Goal: Entertainment & Leisure: Consume media (video, audio)

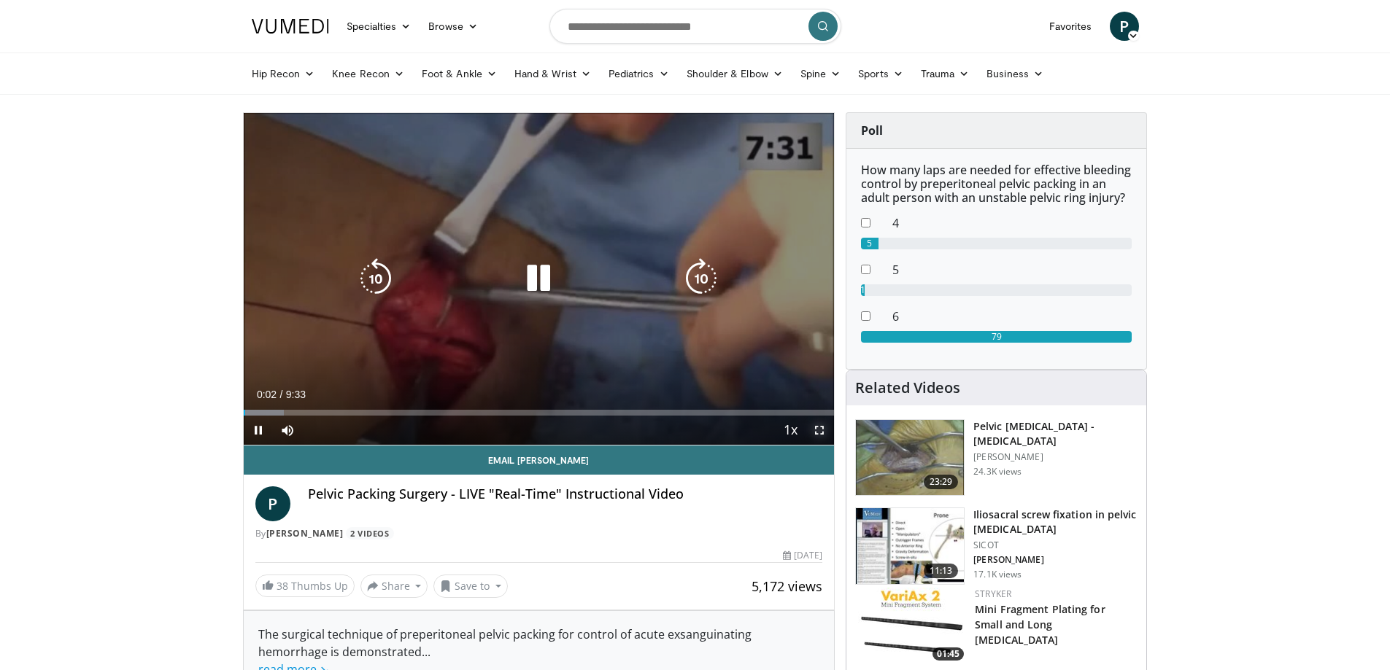
drag, startPoint x: 821, startPoint y: 427, endPoint x: 820, endPoint y: 516, distance: 89.0
click at [821, 428] on span "Video Player" at bounding box center [819, 430] width 29 height 29
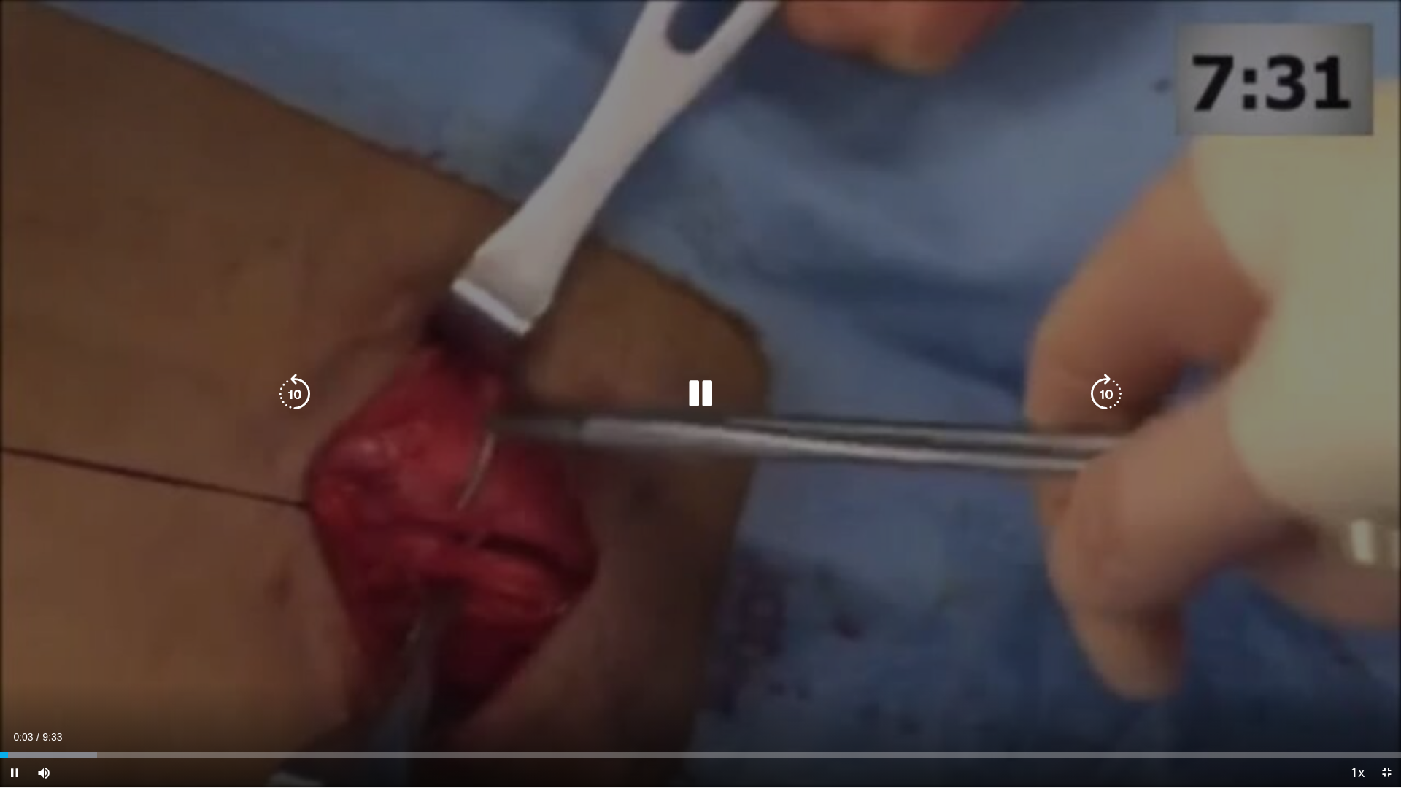
click at [79, 670] on div "Loaded : 6.91% 0:03 0:31" at bounding box center [700, 751] width 1401 height 14
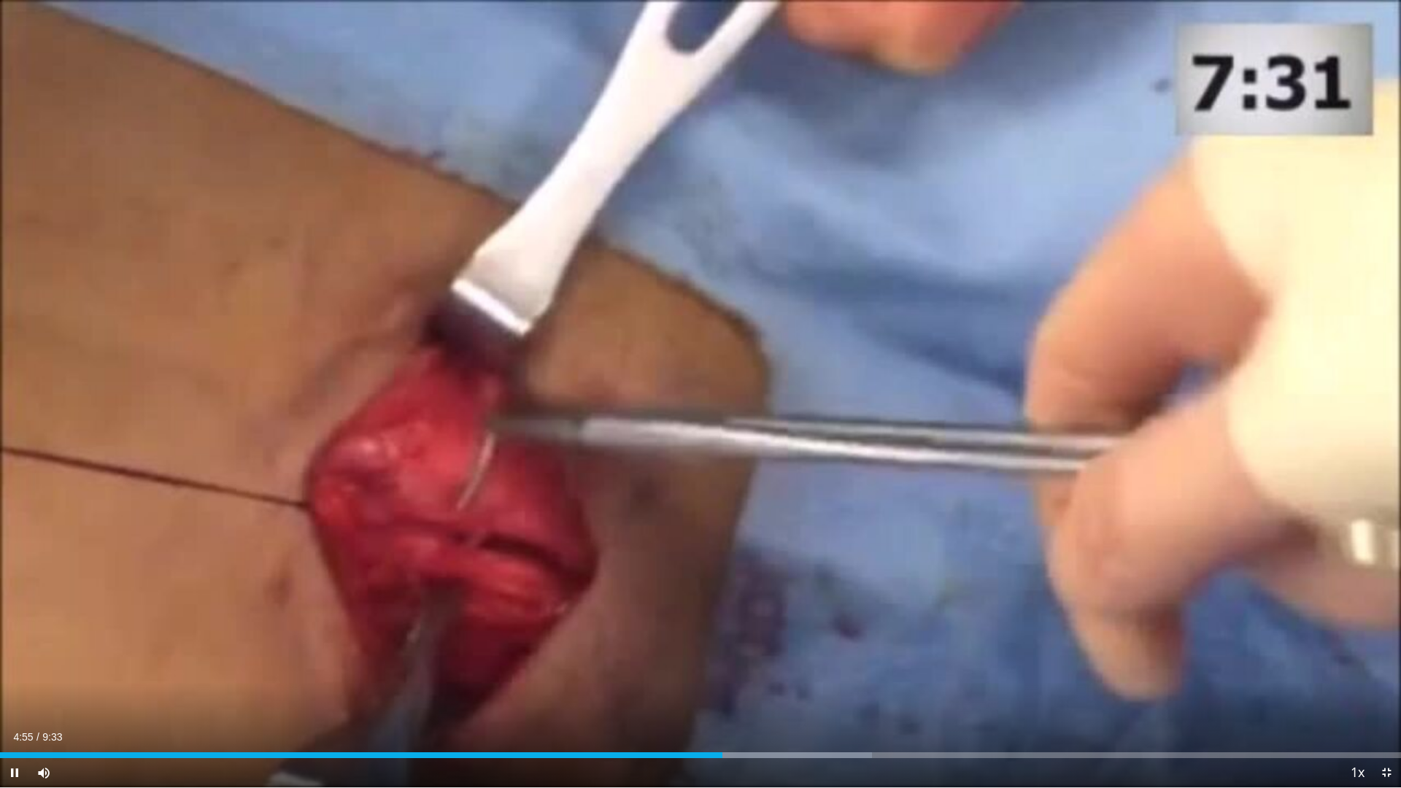
click at [749, 670] on div "Current Time 4:55 / Duration 9:33 Pause Skip Backward Skip Forward Mute Loaded …" at bounding box center [700, 772] width 1401 height 29
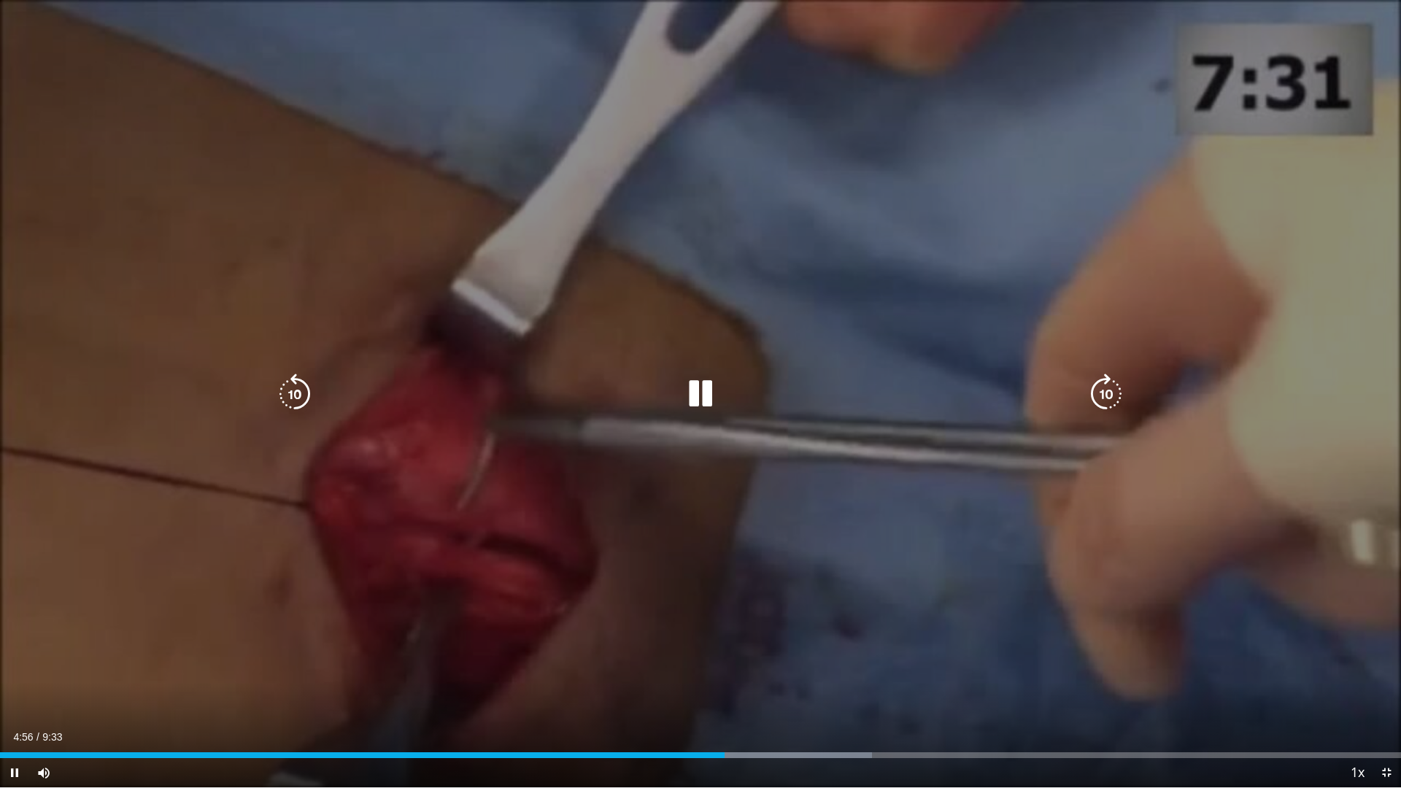
click at [755, 670] on div "10 seconds Tap to unmute" at bounding box center [700, 393] width 1401 height 787
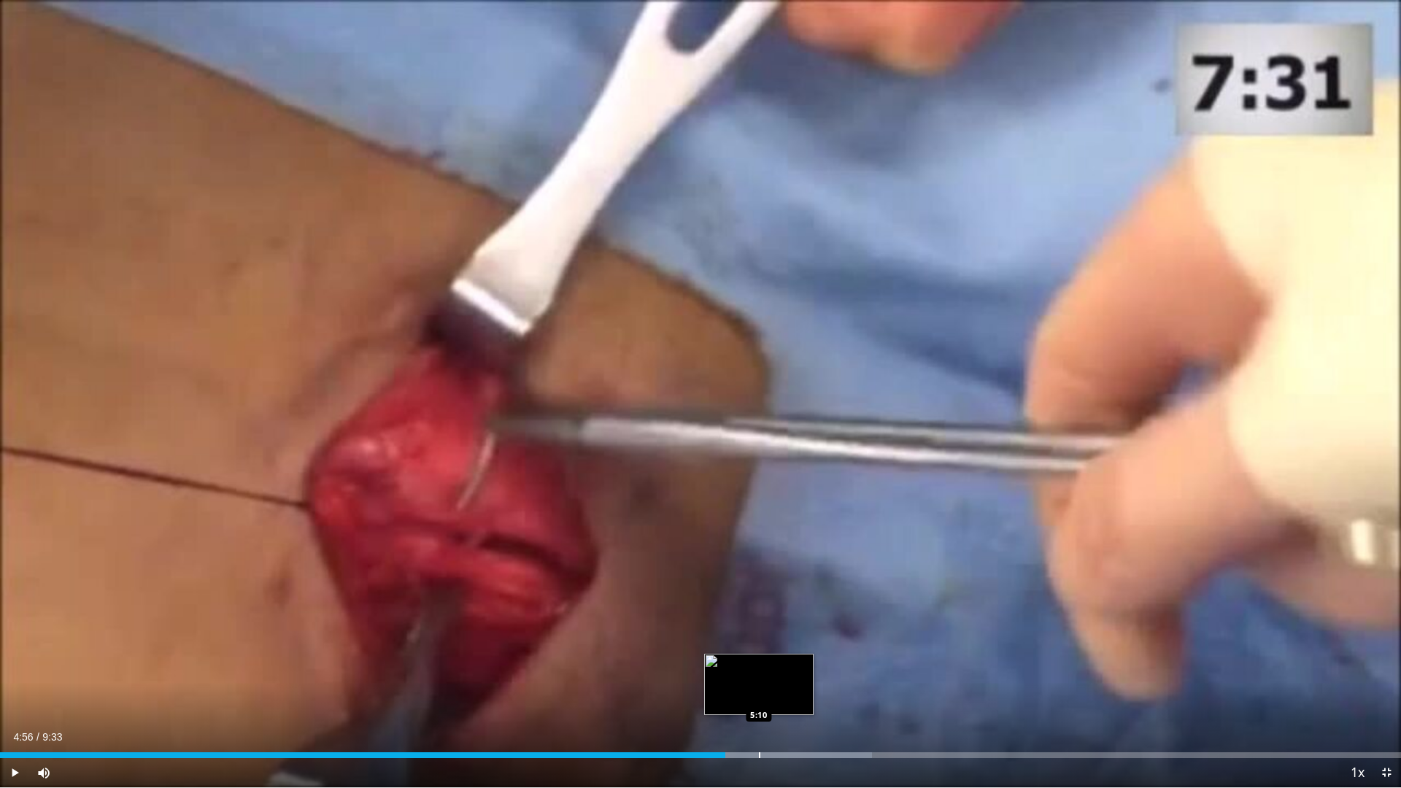
click at [759, 670] on div "Loaded : 62.25% 4:56 5:10" at bounding box center [700, 751] width 1401 height 14
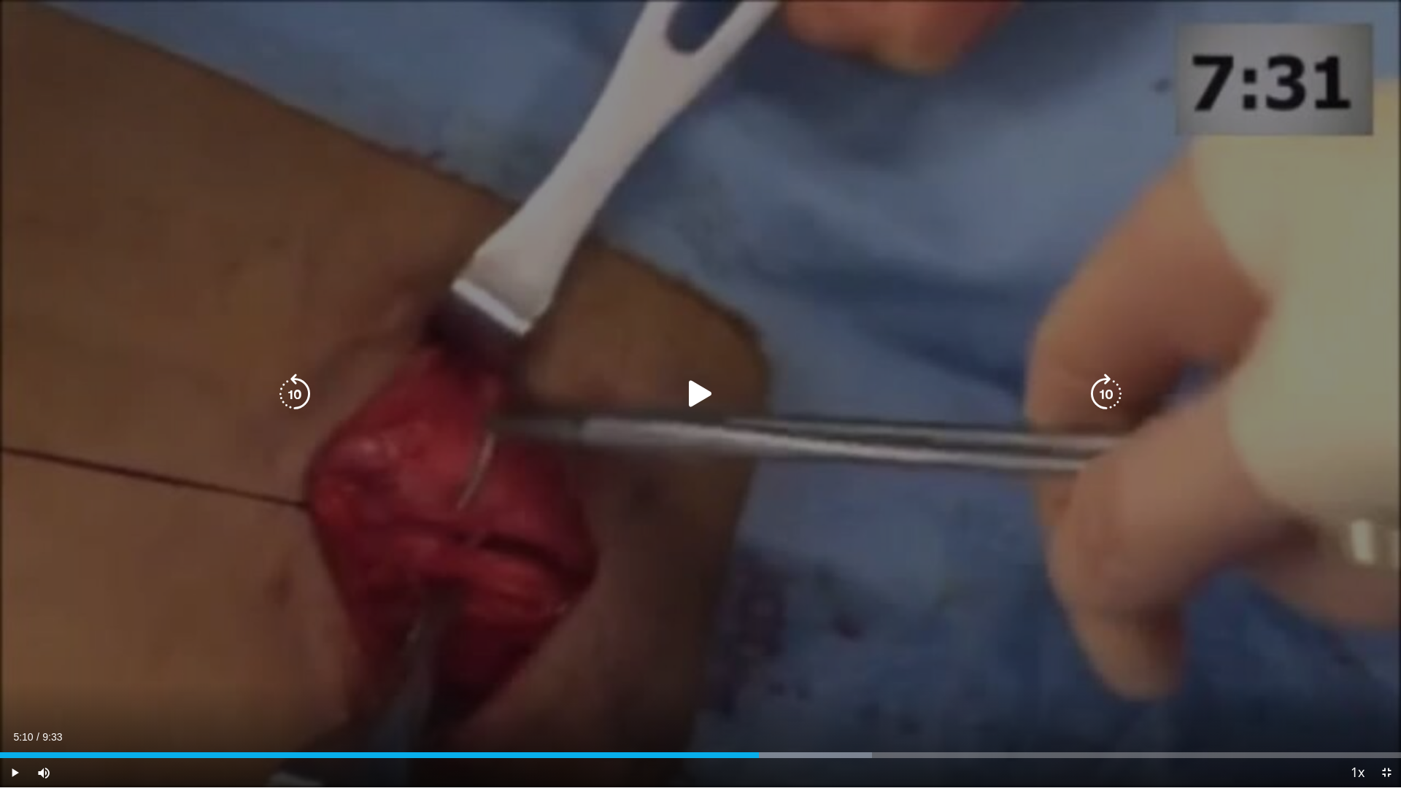
click at [760, 670] on div "10 seconds Tap to unmute" at bounding box center [700, 393] width 1401 height 787
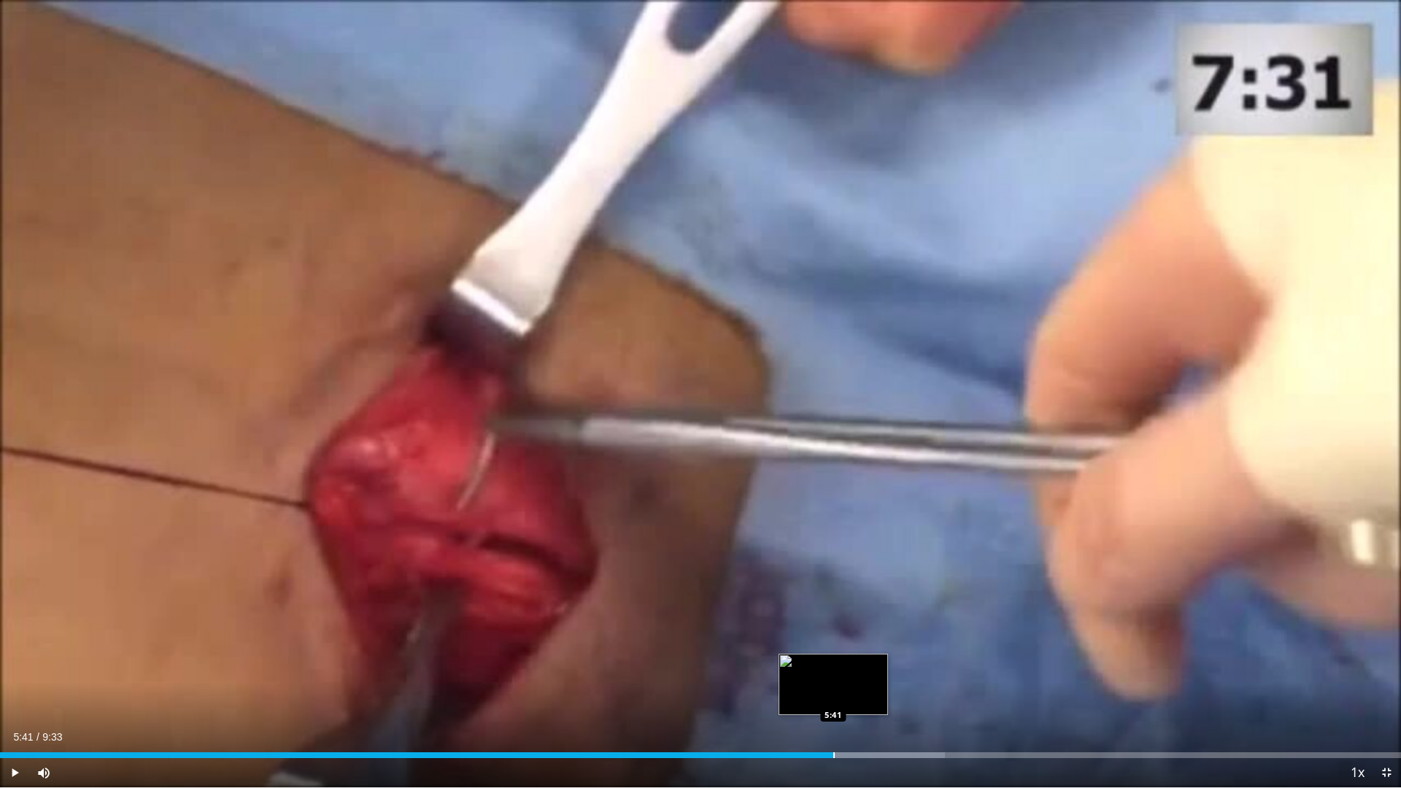
click at [835, 670] on div "Progress Bar" at bounding box center [827, 755] width 233 height 6
click at [883, 670] on div "Progress Bar" at bounding box center [877, 755] width 231 height 6
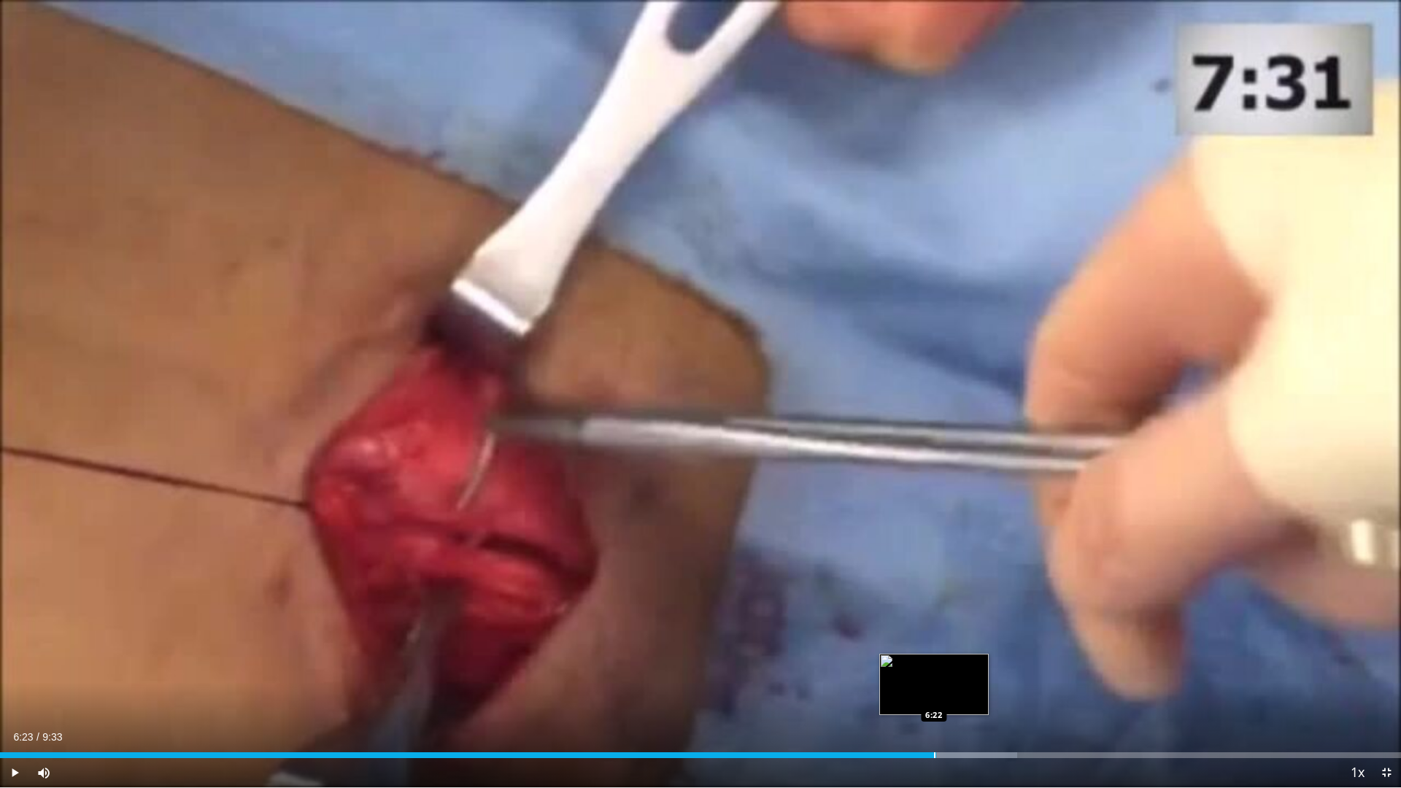
click at [937, 670] on div "Loaded : 72.63% 6:02 6:22" at bounding box center [700, 755] width 1401 height 6
click at [982, 670] on div "Loaded : 77.82% 6:41 6:42" at bounding box center [700, 755] width 1401 height 6
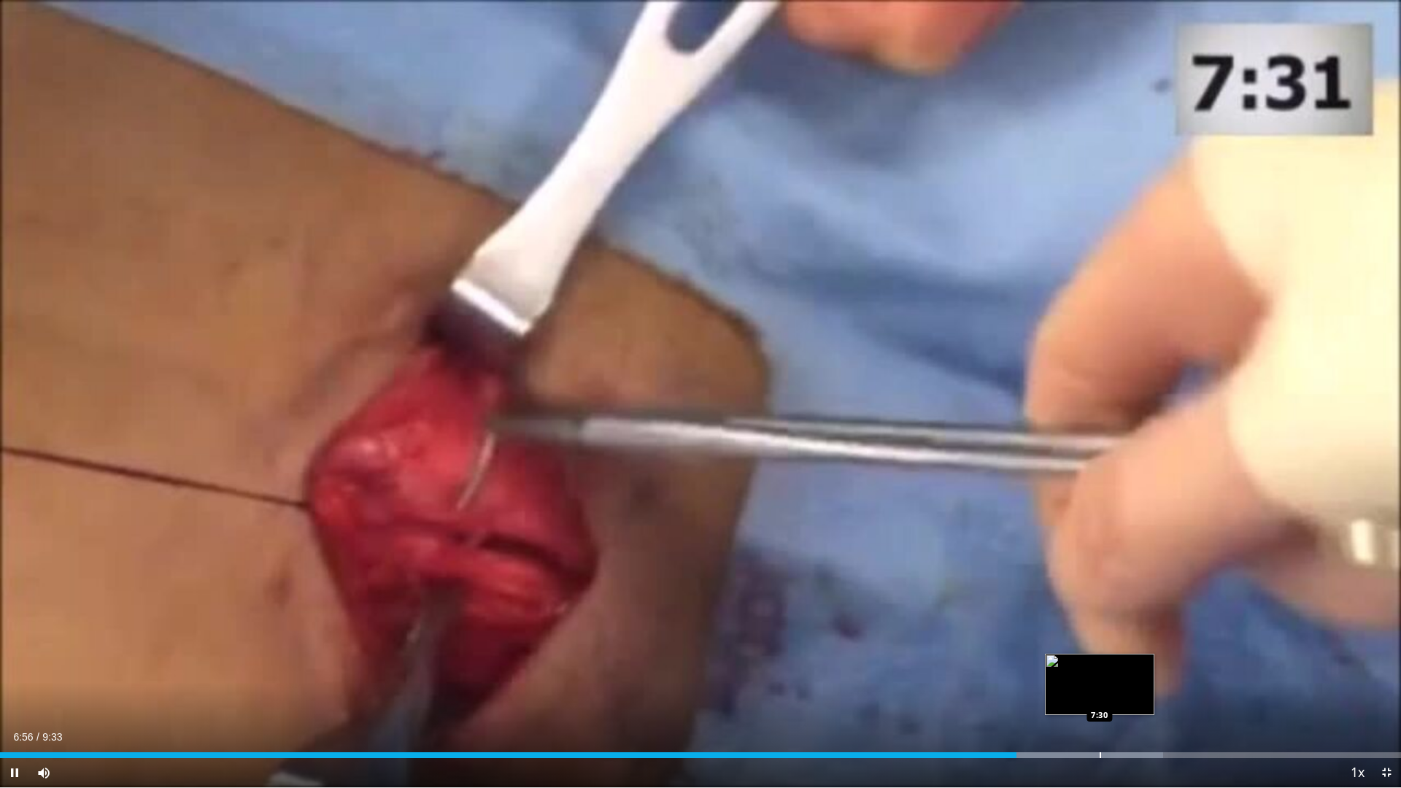
click at [1099, 670] on div "Progress Bar" at bounding box center [1099, 755] width 1 height 6
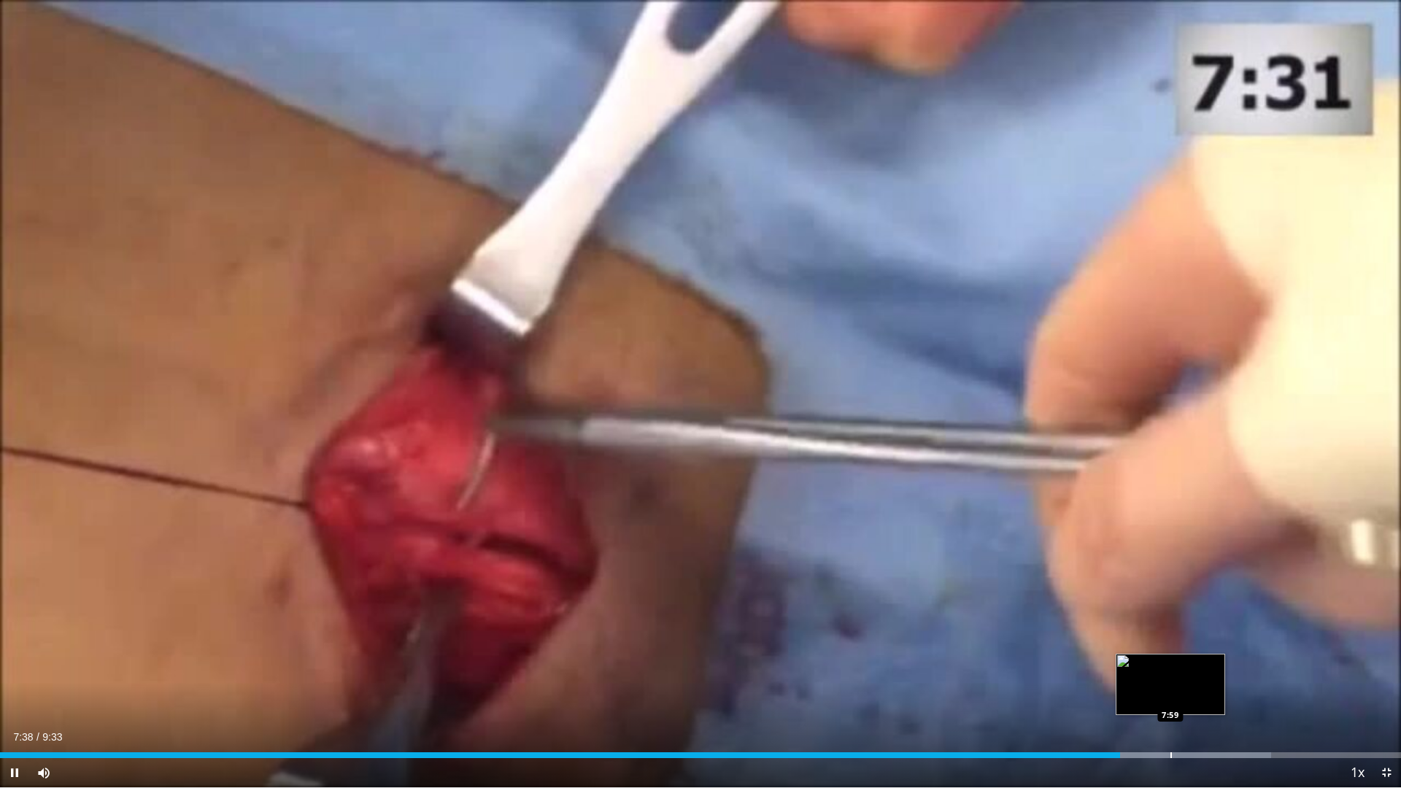
click at [1169, 670] on div "Progress Bar" at bounding box center [1155, 755] width 231 height 6
click at [1217, 670] on div "Progress Bar" at bounding box center [1216, 755] width 1 height 6
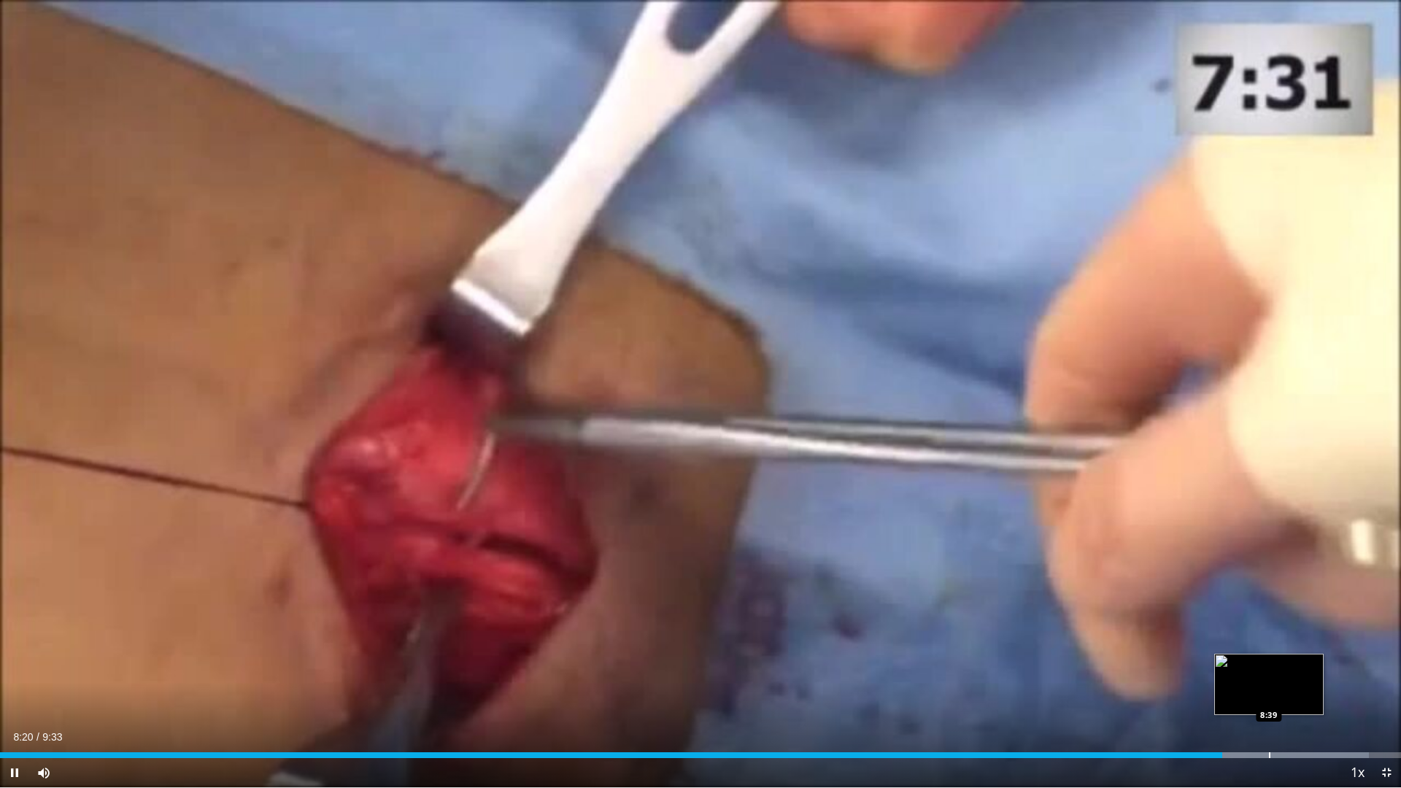
click at [1266, 670] on div "Loaded : 97.73% 8:20 8:39" at bounding box center [700, 751] width 1401 height 14
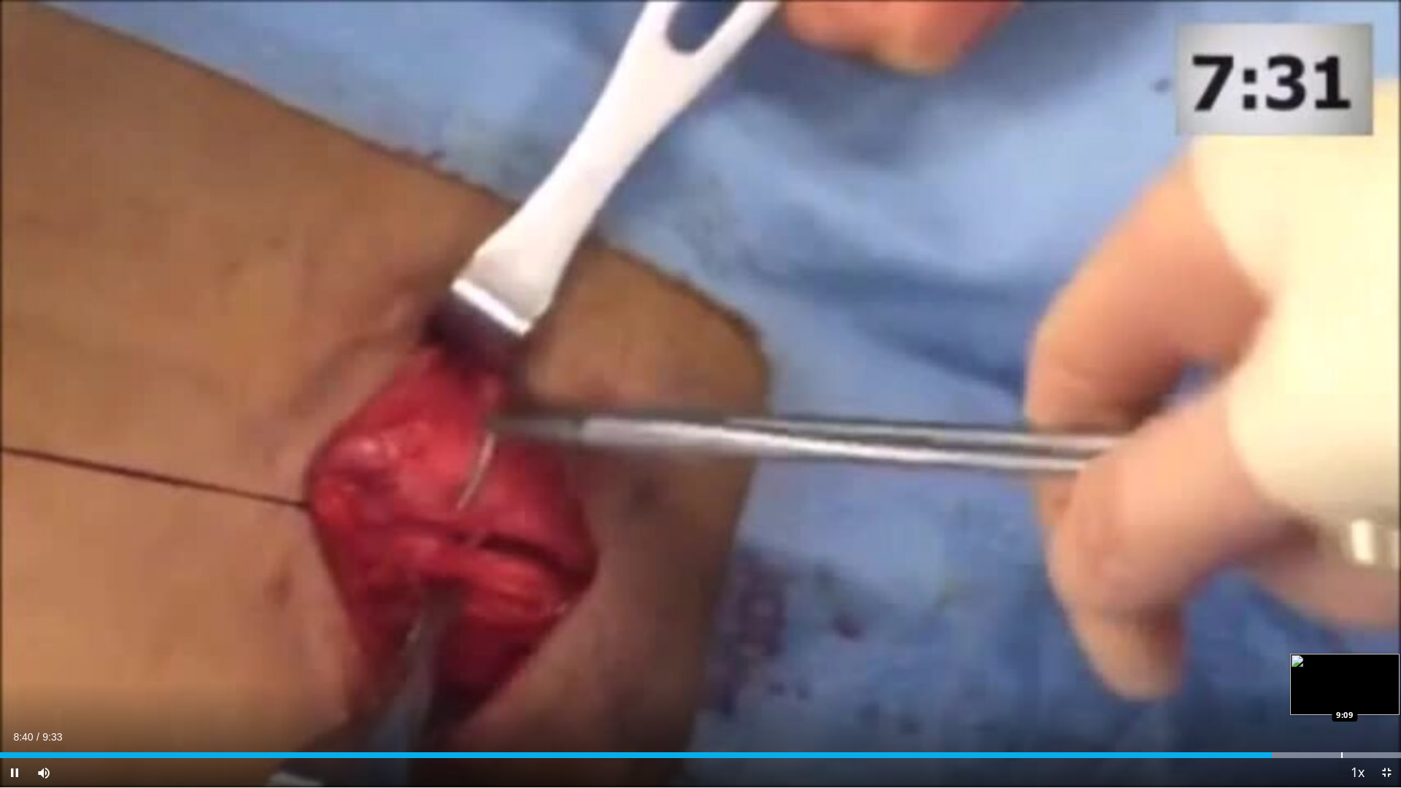
click at [1341, 670] on div "Loaded : 100.00% 8:40 9:09" at bounding box center [700, 751] width 1401 height 14
click at [1371, 670] on div "Progress Bar" at bounding box center [1298, 755] width 205 height 6
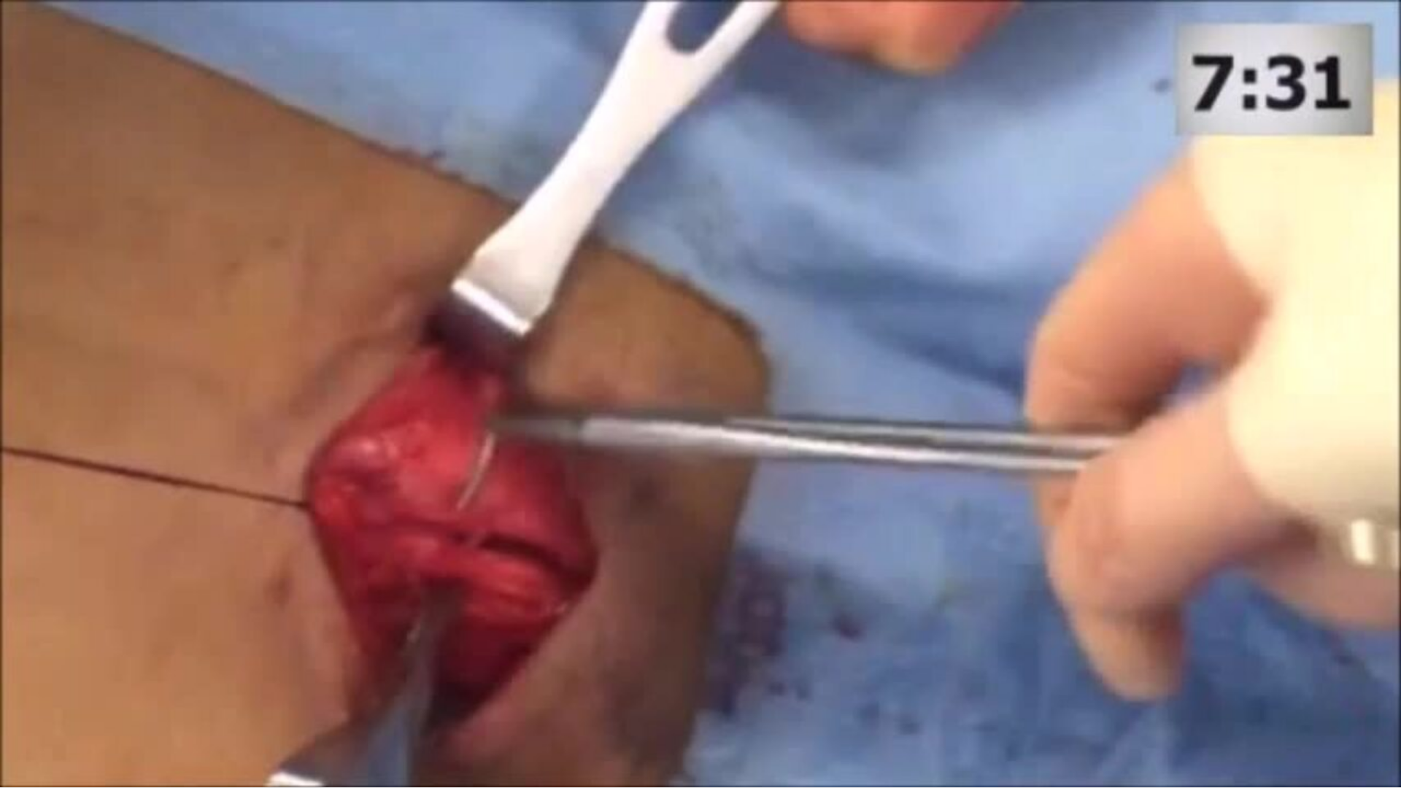
click at [1389, 670] on div "10 seconds Tap to unmute" at bounding box center [700, 393] width 1401 height 787
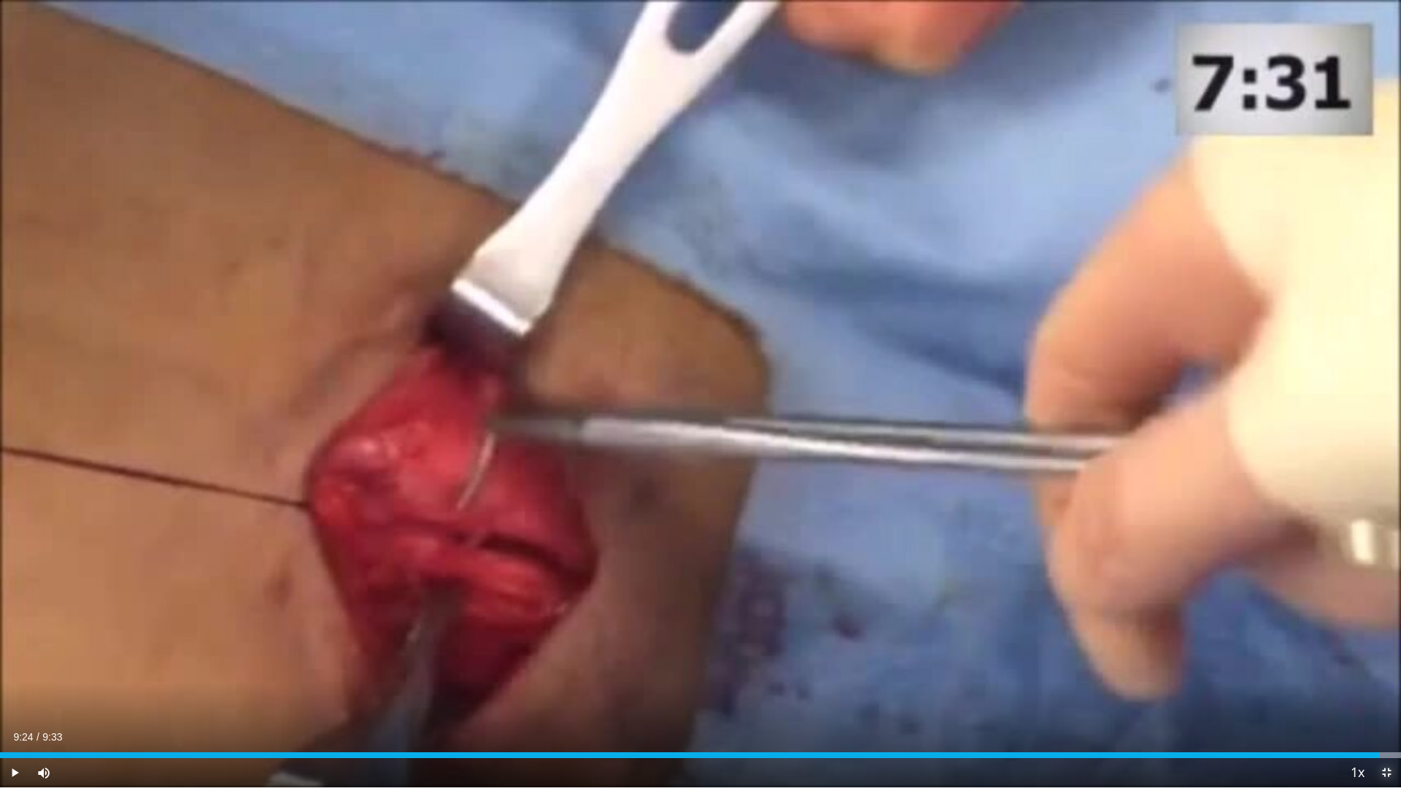
click at [1389, 670] on span "Video Player" at bounding box center [1385, 772] width 29 height 29
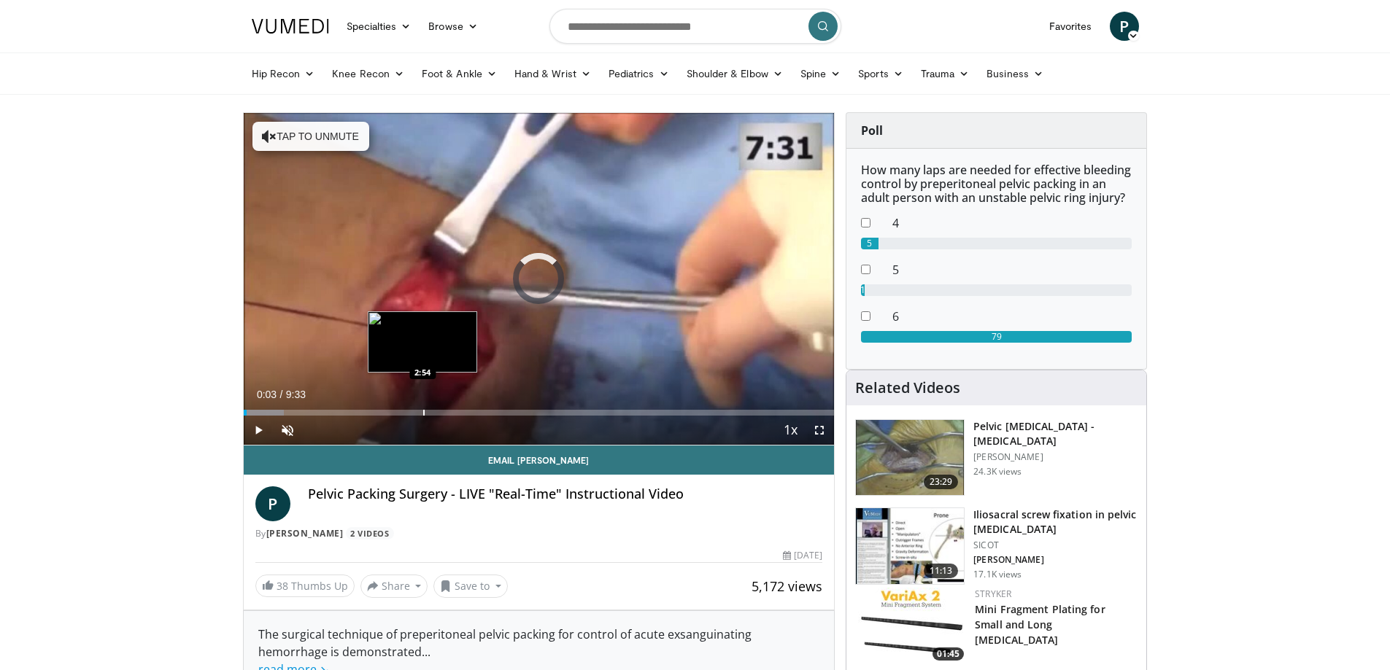
click at [423, 411] on div "Progress Bar" at bounding box center [423, 413] width 1 height 6
